Goal: Entertainment & Leisure: Consume media (video, audio)

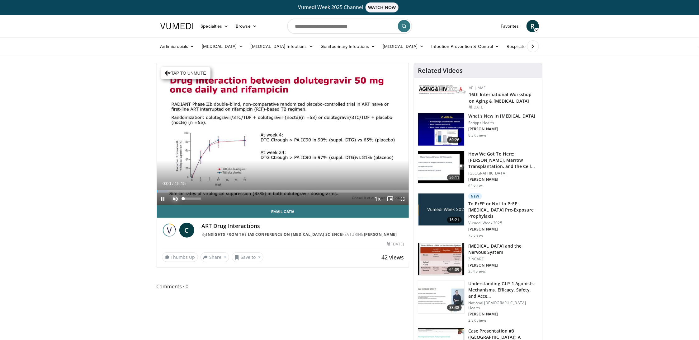
click at [177, 201] on span "Video Player" at bounding box center [175, 199] width 12 height 12
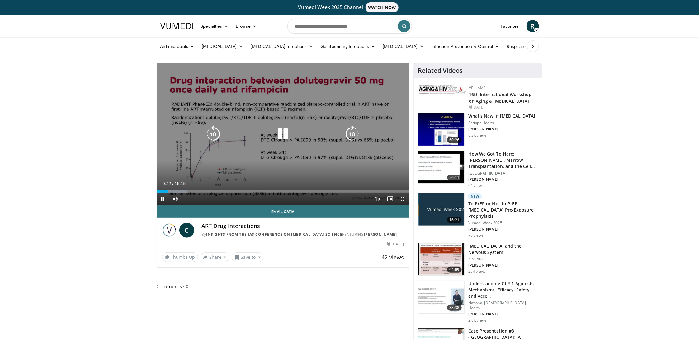
click at [284, 131] on icon "Video Player" at bounding box center [282, 133] width 17 height 17
click at [287, 138] on icon "Video Player" at bounding box center [282, 133] width 17 height 17
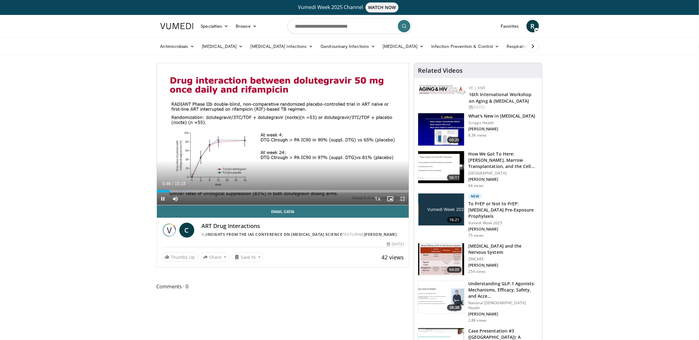
click at [403, 196] on span "Video Player" at bounding box center [402, 199] width 12 height 12
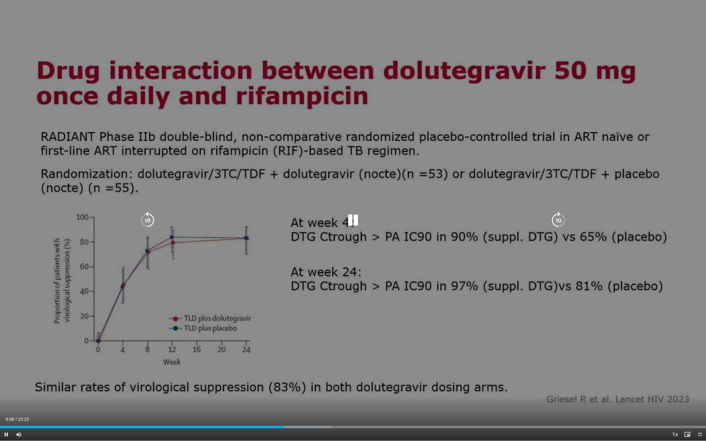
click at [354, 220] on icon "Video Player" at bounding box center [352, 220] width 17 height 17
click at [349, 216] on icon "Video Player" at bounding box center [352, 220] width 17 height 17
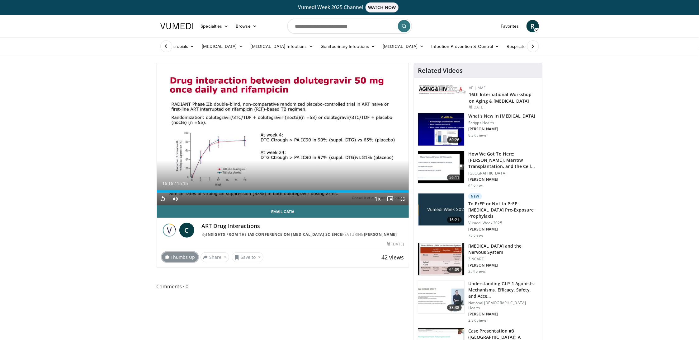
click at [180, 258] on link "Thumbs Up" at bounding box center [180, 257] width 36 height 10
